Goal: Use online tool/utility: Utilize a website feature to perform a specific function

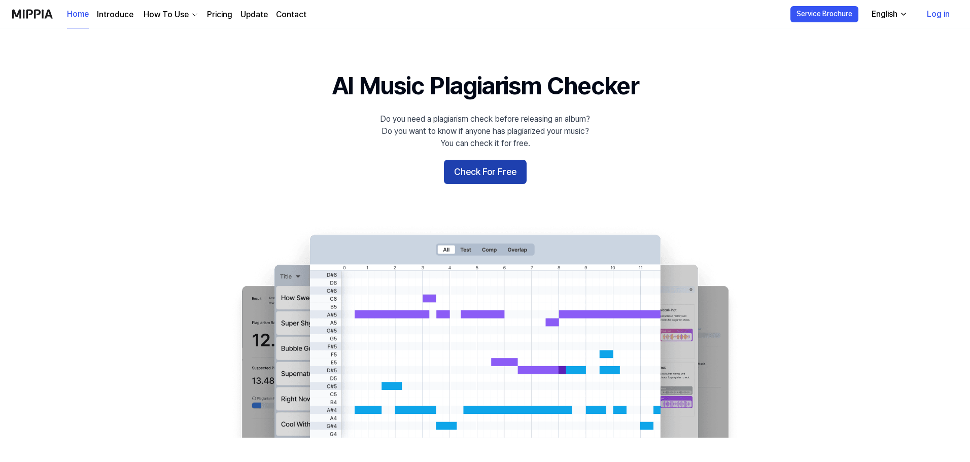
click at [496, 172] on button "Check For Free" at bounding box center [485, 172] width 83 height 24
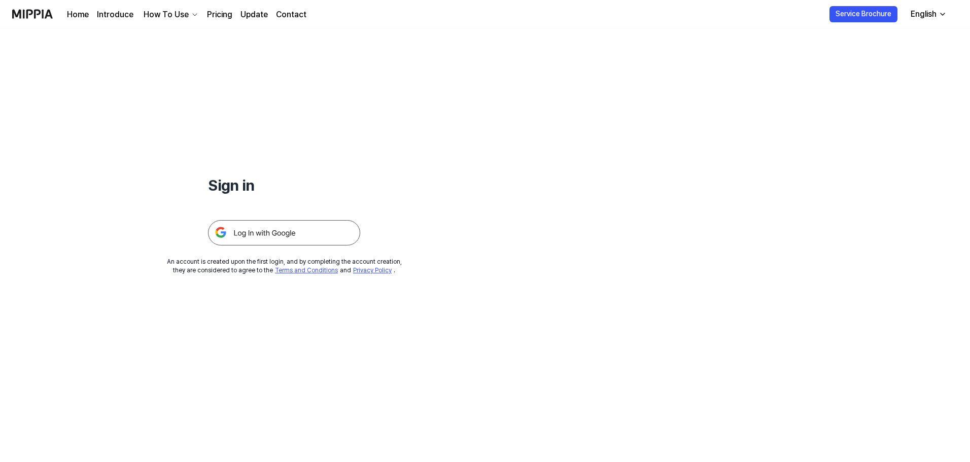
click at [265, 240] on img at bounding box center [284, 232] width 152 height 25
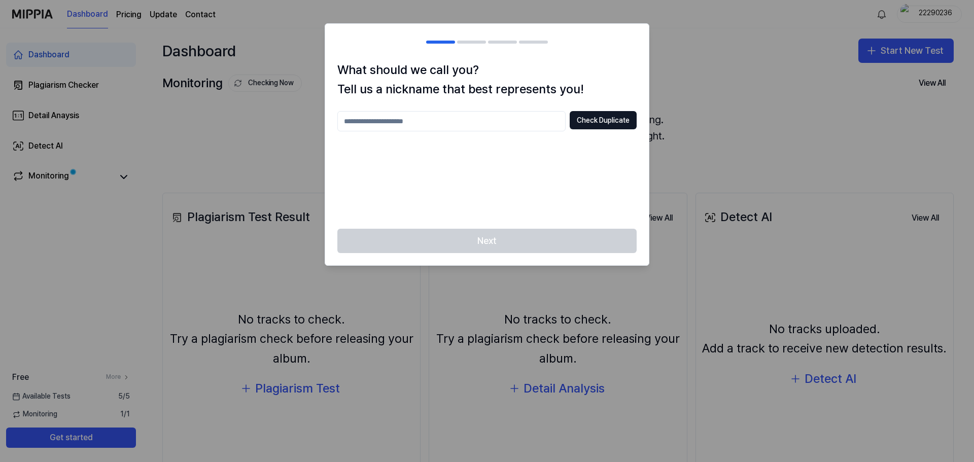
click at [681, 44] on div at bounding box center [487, 231] width 974 height 462
click at [657, 52] on div at bounding box center [487, 231] width 974 height 462
click at [517, 232] on div "Next" at bounding box center [487, 247] width 324 height 37
click at [507, 242] on div "Next" at bounding box center [487, 247] width 324 height 37
click at [472, 125] on input "text" at bounding box center [451, 121] width 228 height 20
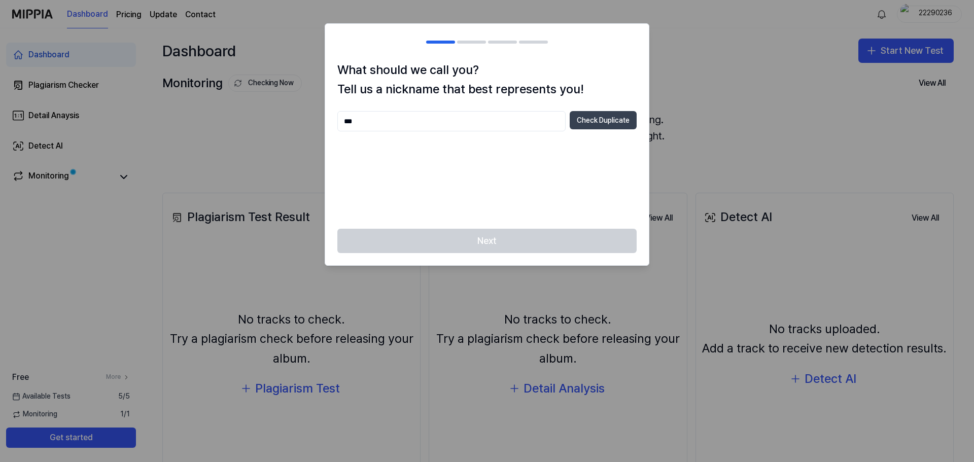
click at [581, 120] on button "Check Duplicate" at bounding box center [603, 120] width 67 height 18
click at [454, 126] on input "***" at bounding box center [451, 121] width 228 height 20
type input "******"
click at [623, 117] on button "Check Duplicate" at bounding box center [603, 120] width 67 height 18
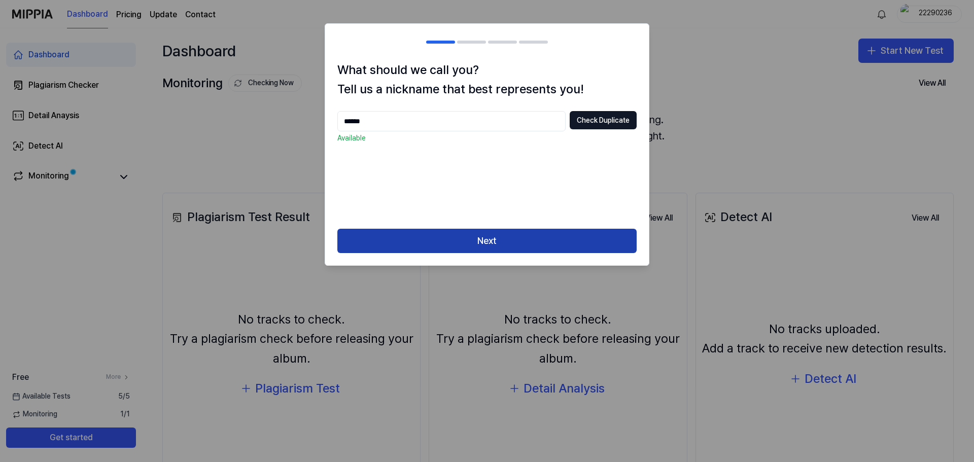
click at [478, 239] on button "Next" at bounding box center [486, 241] width 299 height 24
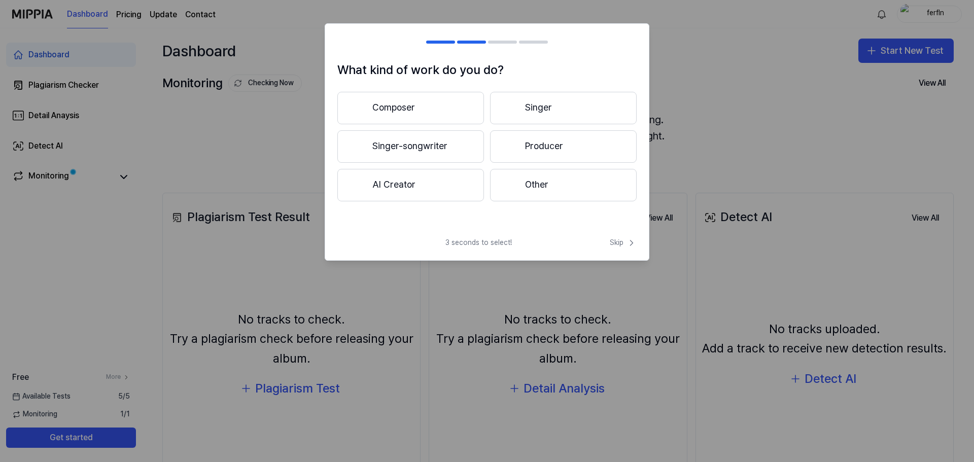
click at [427, 109] on button "Composer" at bounding box center [410, 108] width 147 height 32
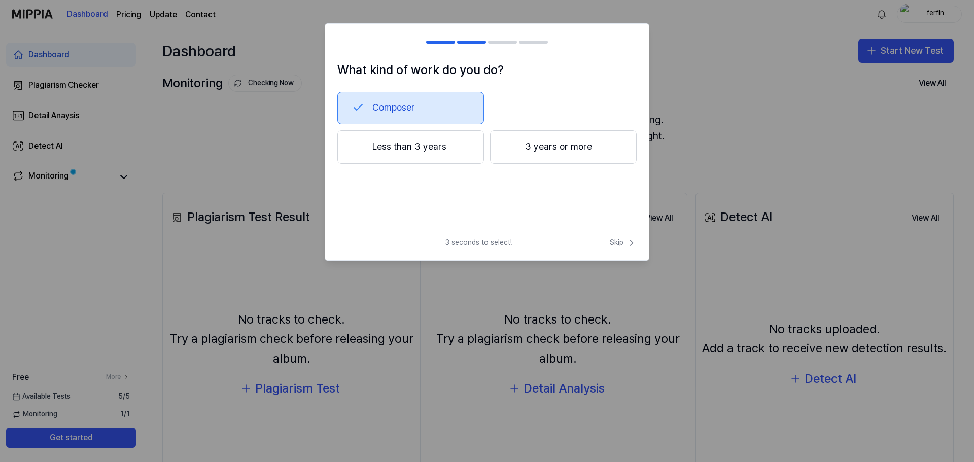
click at [422, 142] on button "Less than 3 years" at bounding box center [410, 146] width 147 height 33
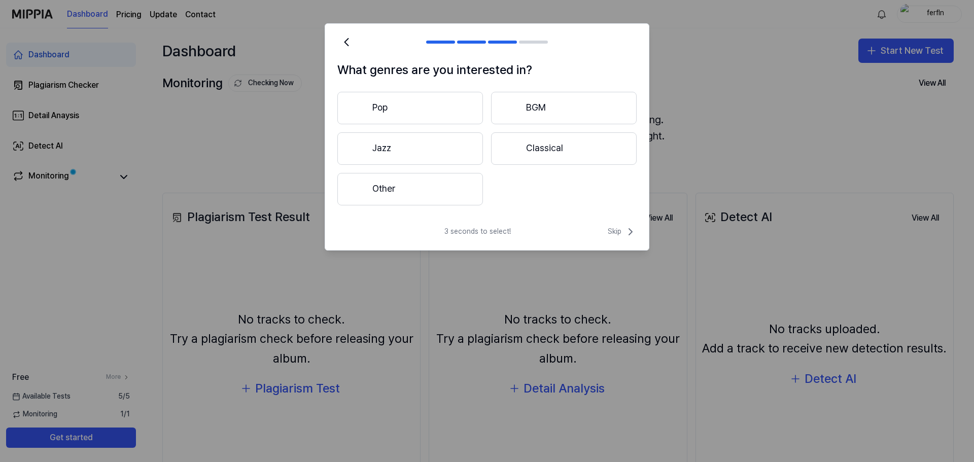
click at [401, 190] on button "Other" at bounding box center [410, 189] width 146 height 32
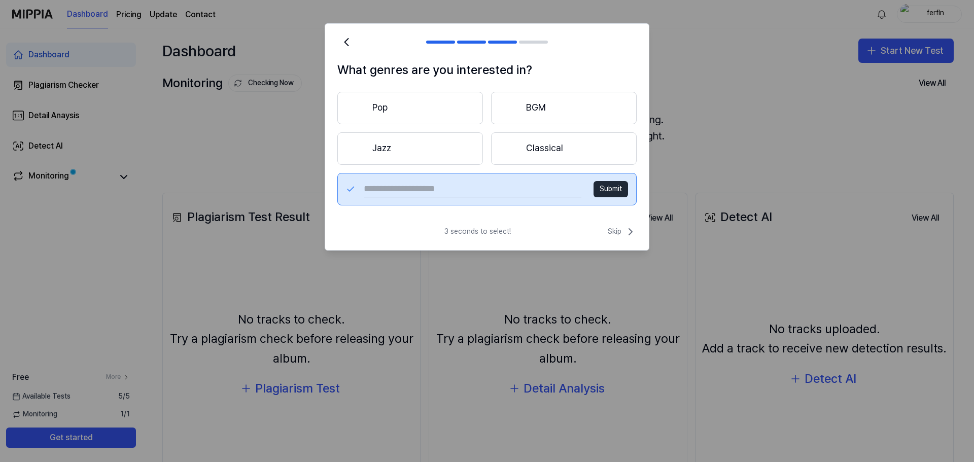
click at [606, 192] on button "Submit" at bounding box center [611, 189] width 35 height 16
click at [566, 160] on button "Classical" at bounding box center [564, 148] width 146 height 32
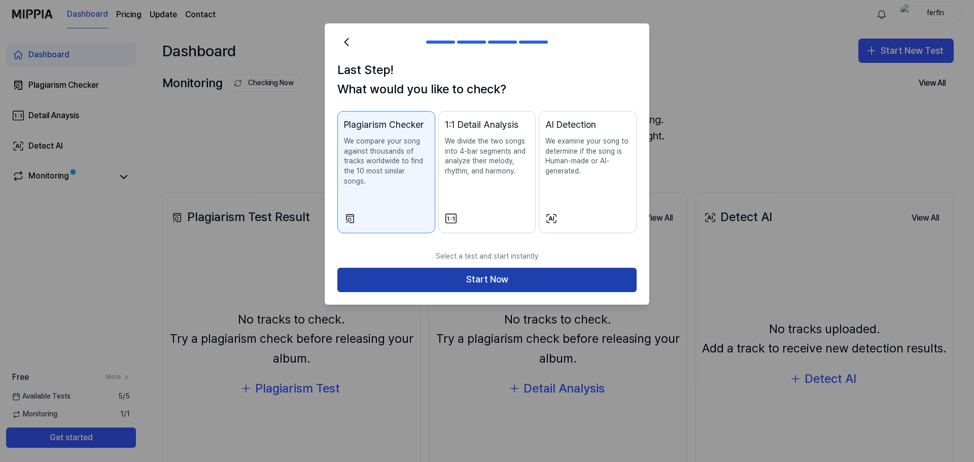
click at [491, 268] on button "Start Now" at bounding box center [486, 280] width 299 height 24
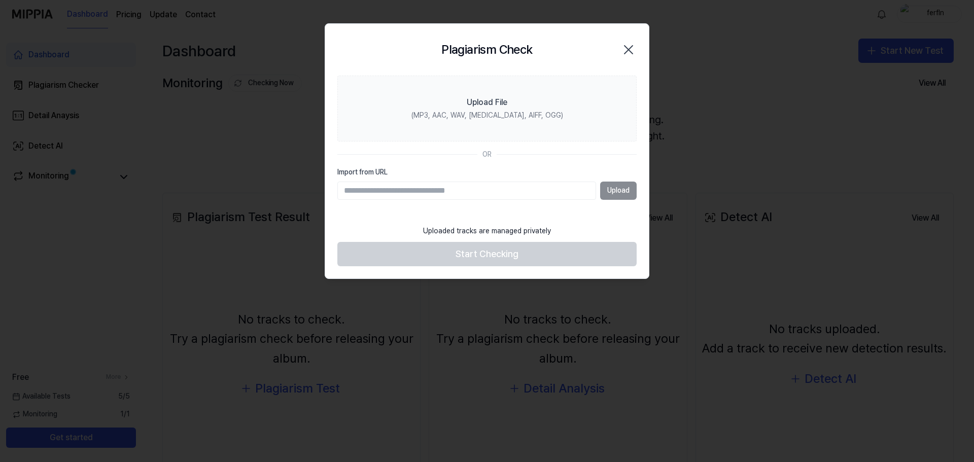
click at [500, 227] on div "Uploaded tracks are managed privately" at bounding box center [487, 231] width 140 height 22
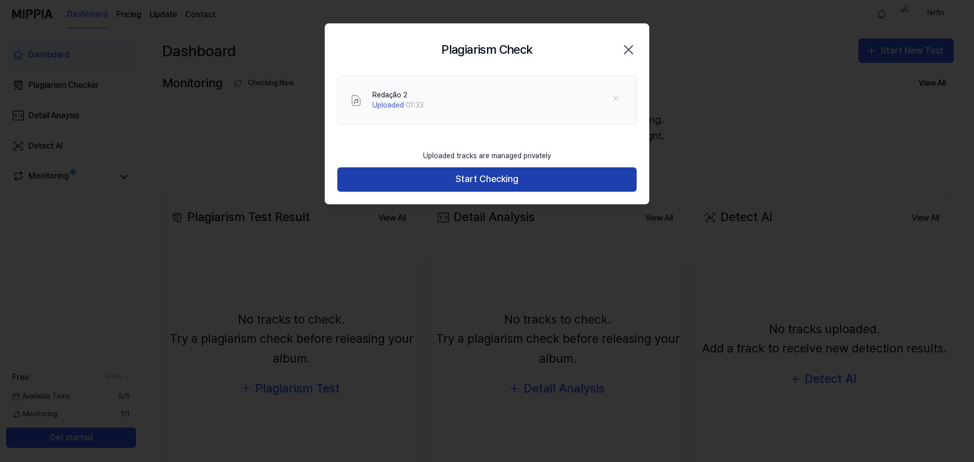
click at [487, 183] on button "Start Checking" at bounding box center [486, 179] width 299 height 24
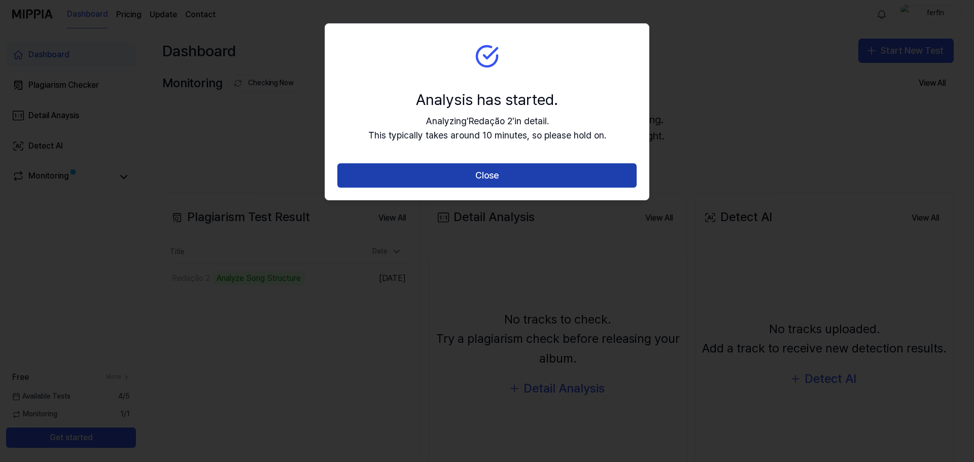
click at [489, 174] on button "Close" at bounding box center [486, 175] width 299 height 24
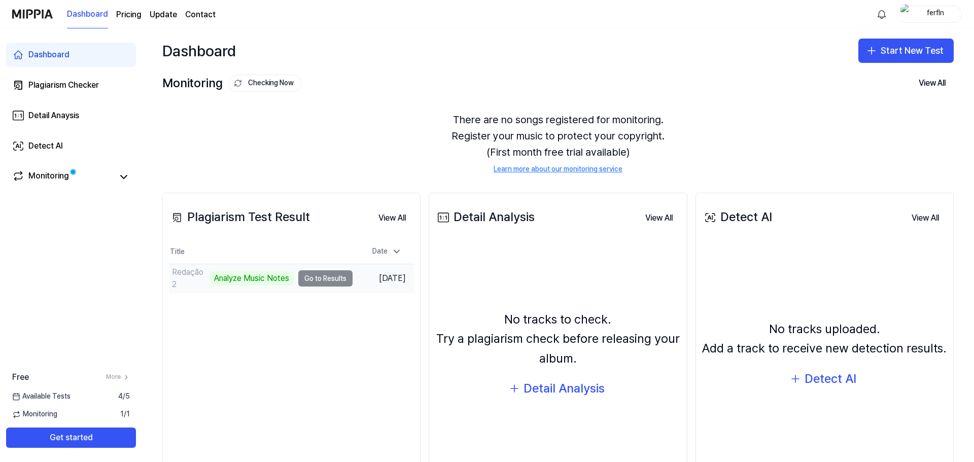
click at [310, 280] on td "Redação 2 Analyze Music Notes Go to Results" at bounding box center [261, 278] width 184 height 28
click at [297, 130] on div "There are no songs registered for monitoring. Register your music to protect yo…" at bounding box center [558, 142] width 792 height 87
click at [227, 276] on div "Redação 2" at bounding box center [231, 278] width 124 height 28
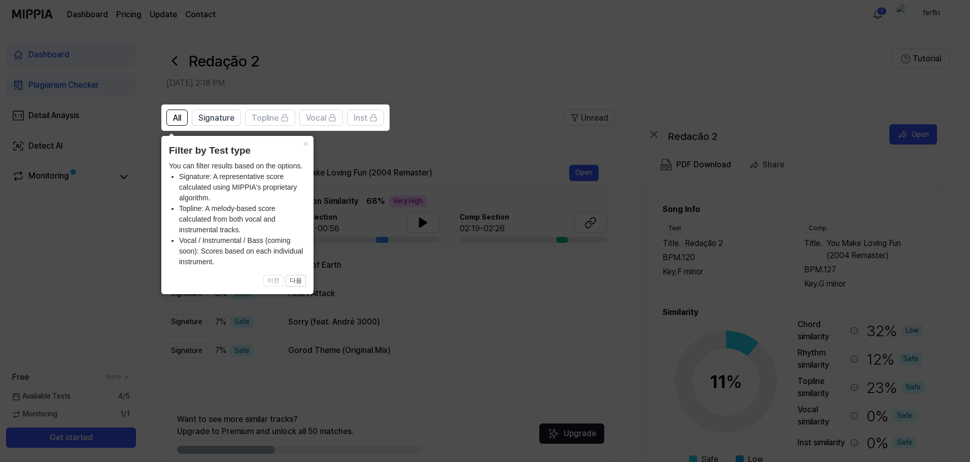
click at [457, 135] on icon at bounding box center [487, 231] width 974 height 462
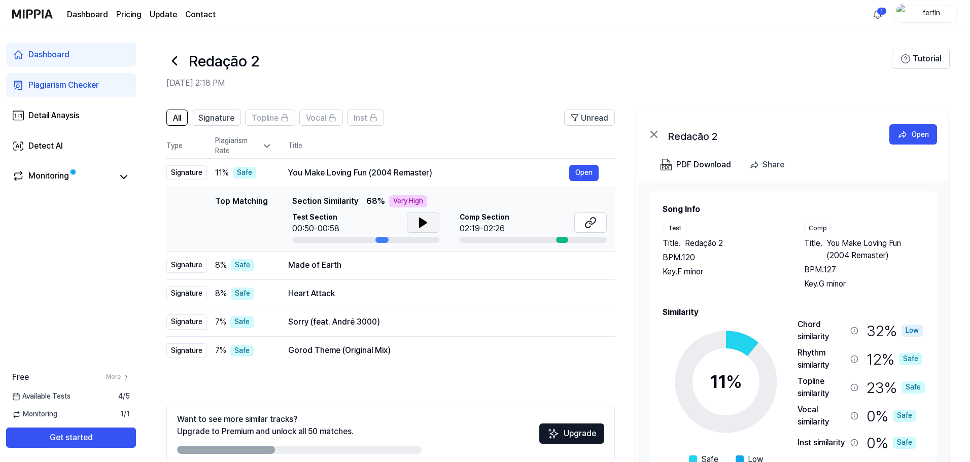
click at [424, 226] on icon at bounding box center [423, 223] width 12 height 12
click at [587, 268] on button "Open" at bounding box center [583, 265] width 29 height 16
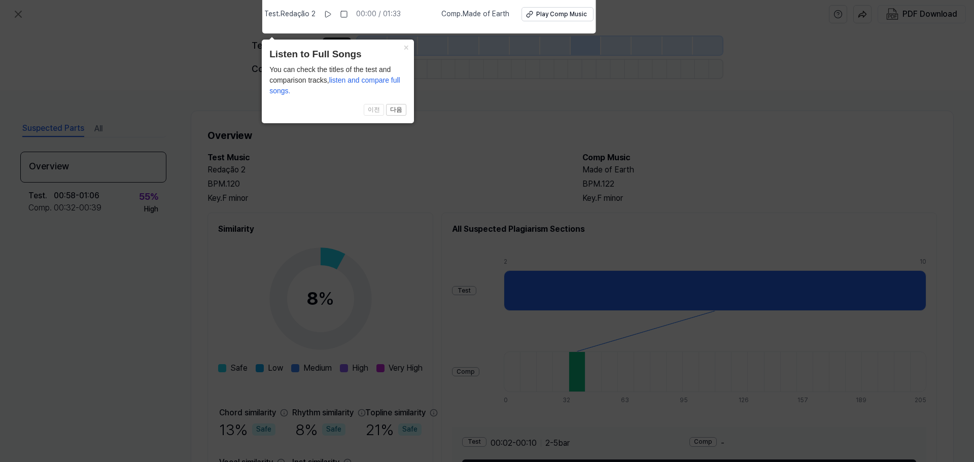
click at [662, 212] on icon at bounding box center [487, 228] width 974 height 467
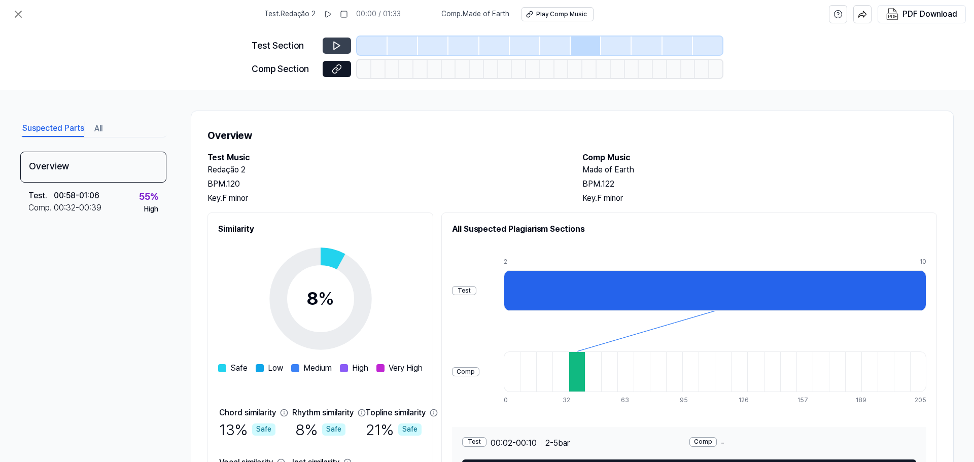
click at [331, 47] on button at bounding box center [337, 46] width 28 height 16
click at [343, 49] on button at bounding box center [337, 46] width 28 height 16
click at [332, 19] on button at bounding box center [328, 14] width 16 height 16
click at [338, 44] on icon at bounding box center [339, 45] width 2 height 7
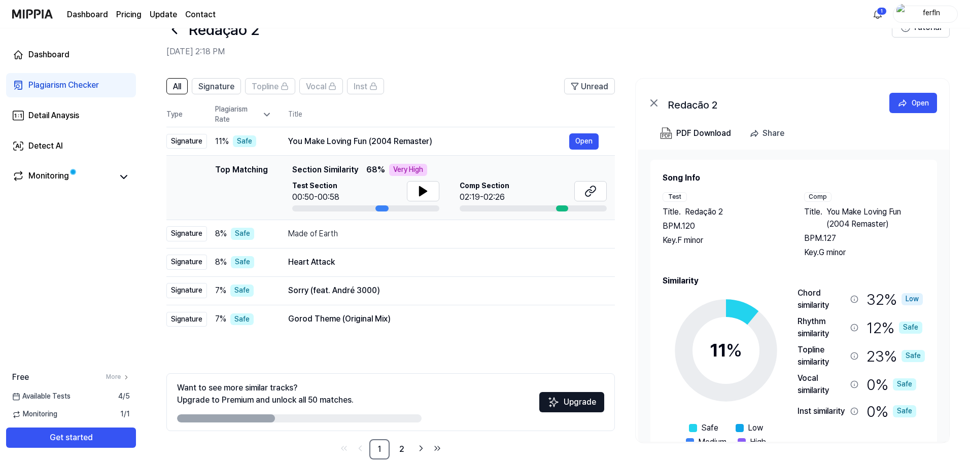
scroll to position [49, 0]
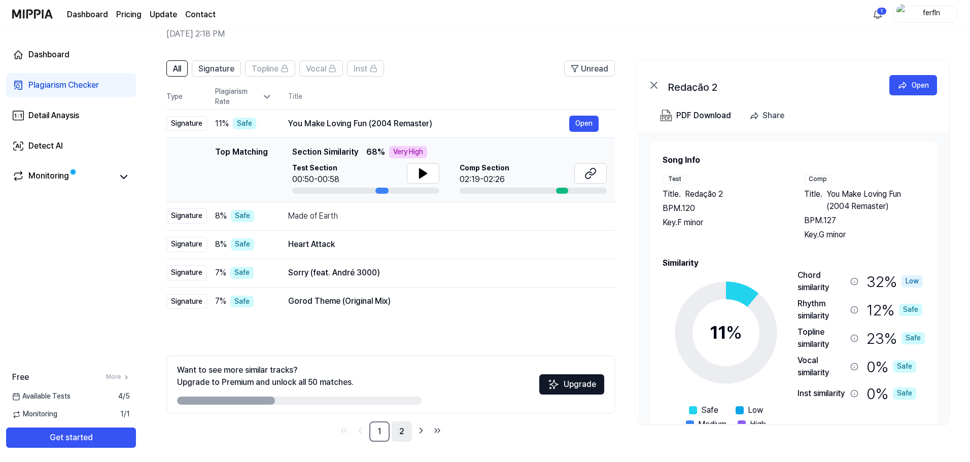
click at [397, 431] on link "2" at bounding box center [402, 432] width 20 height 20
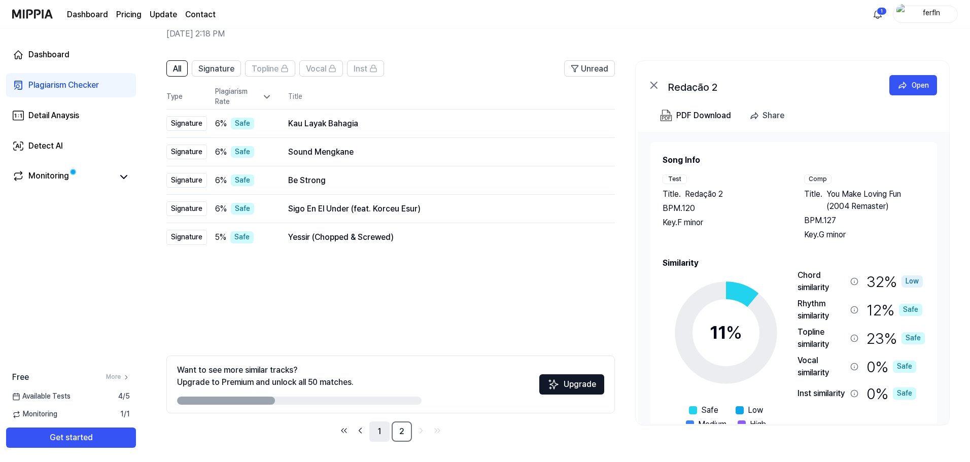
click at [380, 431] on link "1" at bounding box center [379, 432] width 20 height 20
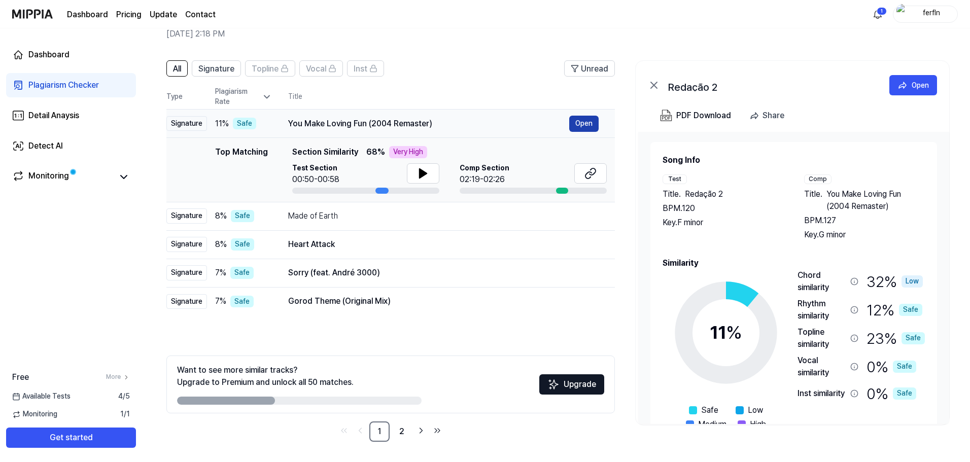
click at [588, 120] on button "Open" at bounding box center [583, 124] width 29 height 16
